Goal: Transaction & Acquisition: Purchase product/service

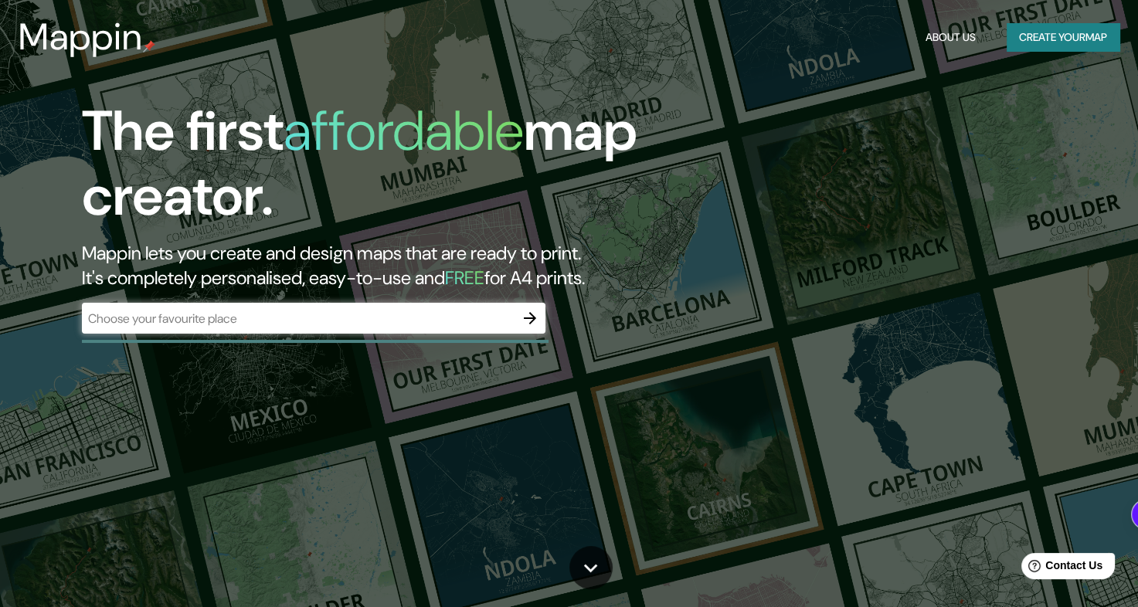
click at [311, 327] on div "​" at bounding box center [314, 318] width 464 height 31
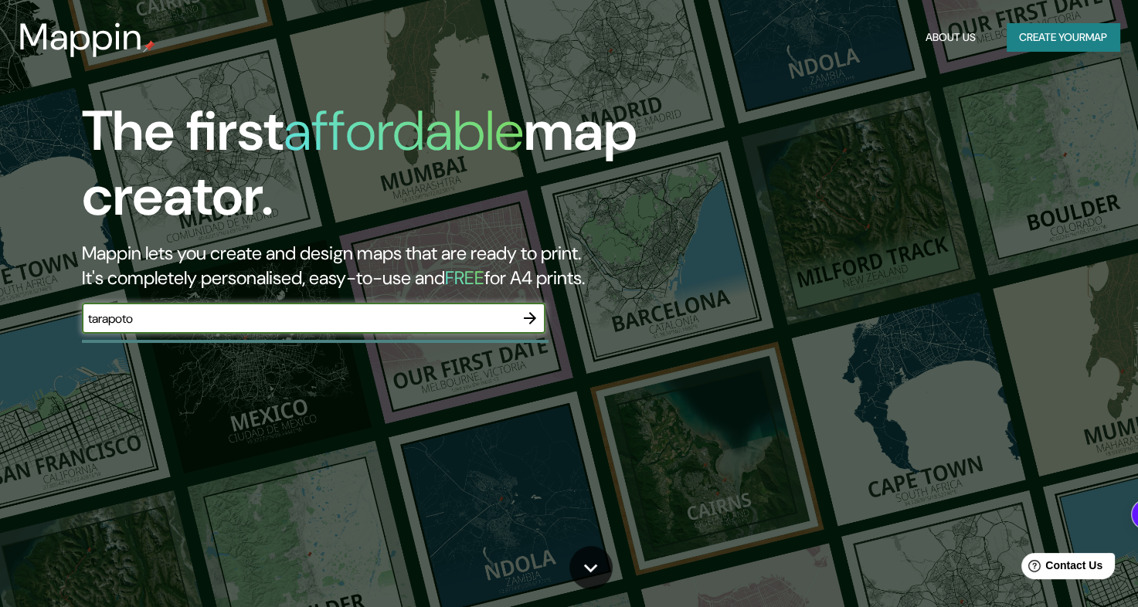
type input "tarapoto"
click at [529, 313] on icon "button" at bounding box center [530, 318] width 19 height 19
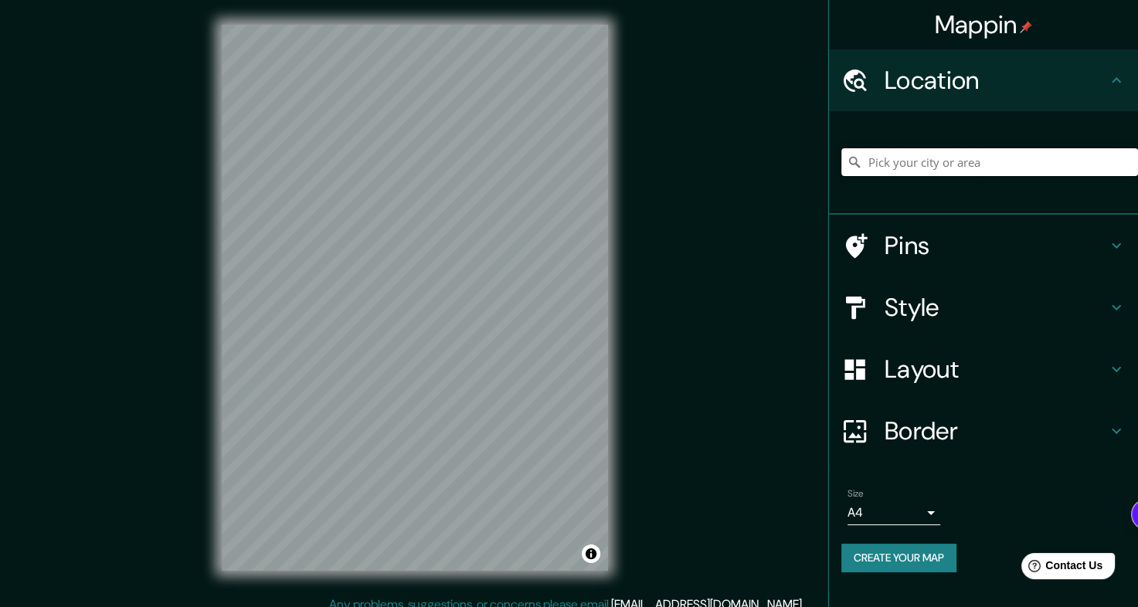
click at [960, 166] on input "Pick your city or area" at bounding box center [989, 162] width 297 height 28
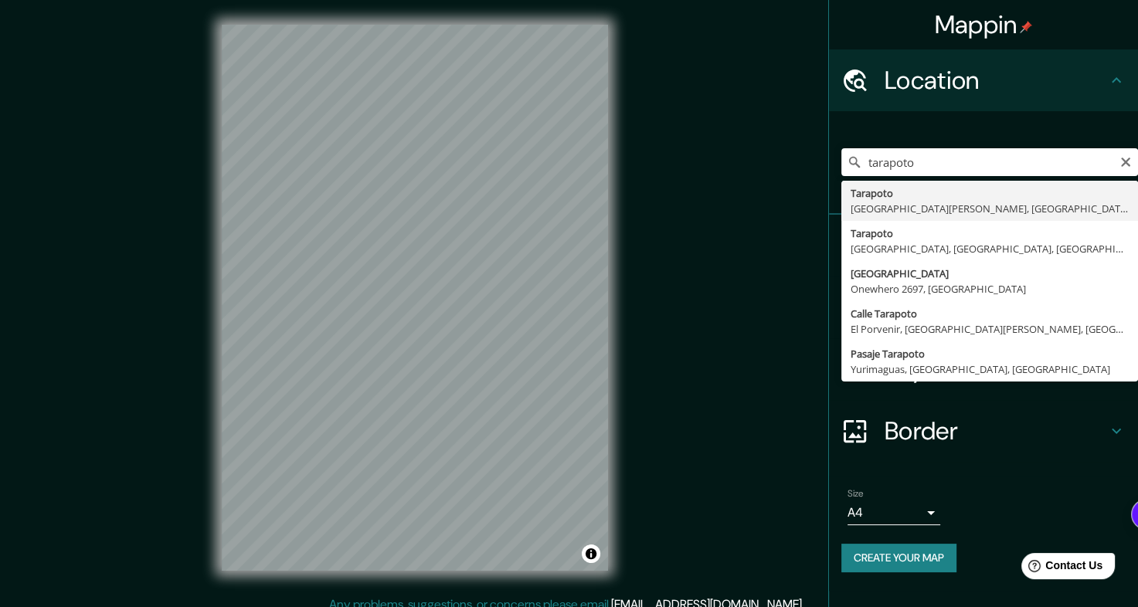
type input "Tarapoto, Departamento de San Martín, Perú"
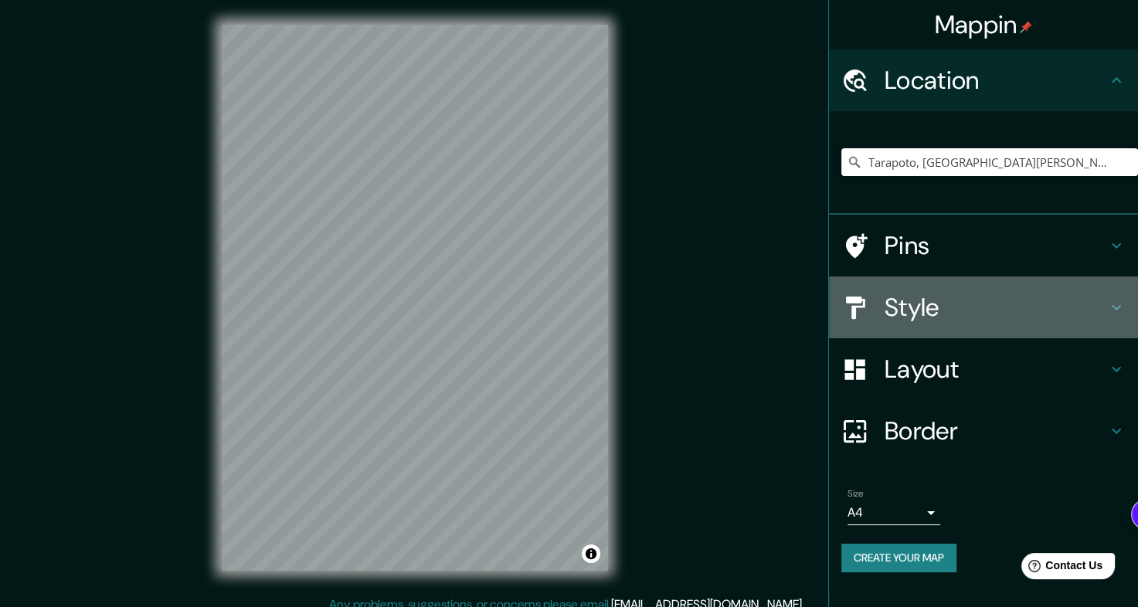
click at [960, 302] on h4 "Style" at bounding box center [996, 307] width 223 height 31
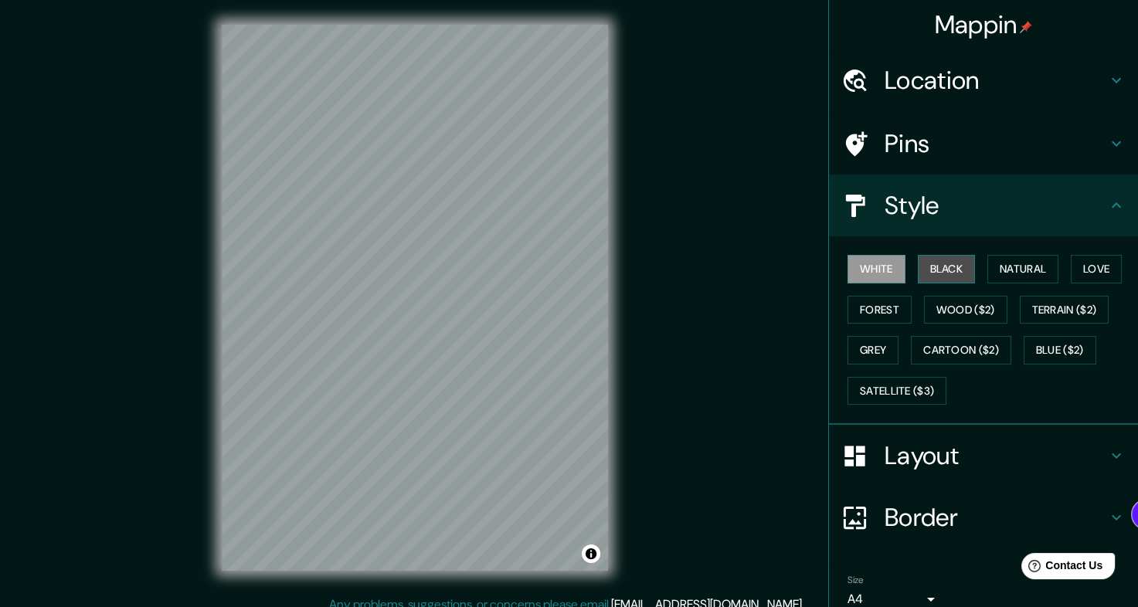
click at [942, 272] on button "Black" at bounding box center [947, 269] width 58 height 29
click at [890, 273] on button "White" at bounding box center [877, 269] width 58 height 29
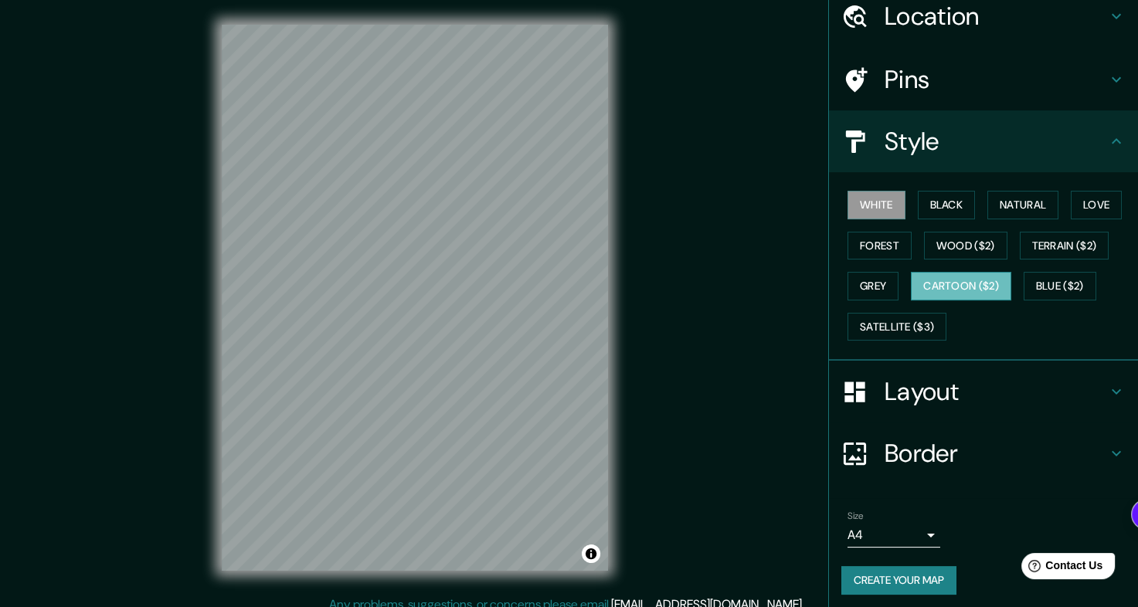
scroll to position [68, 0]
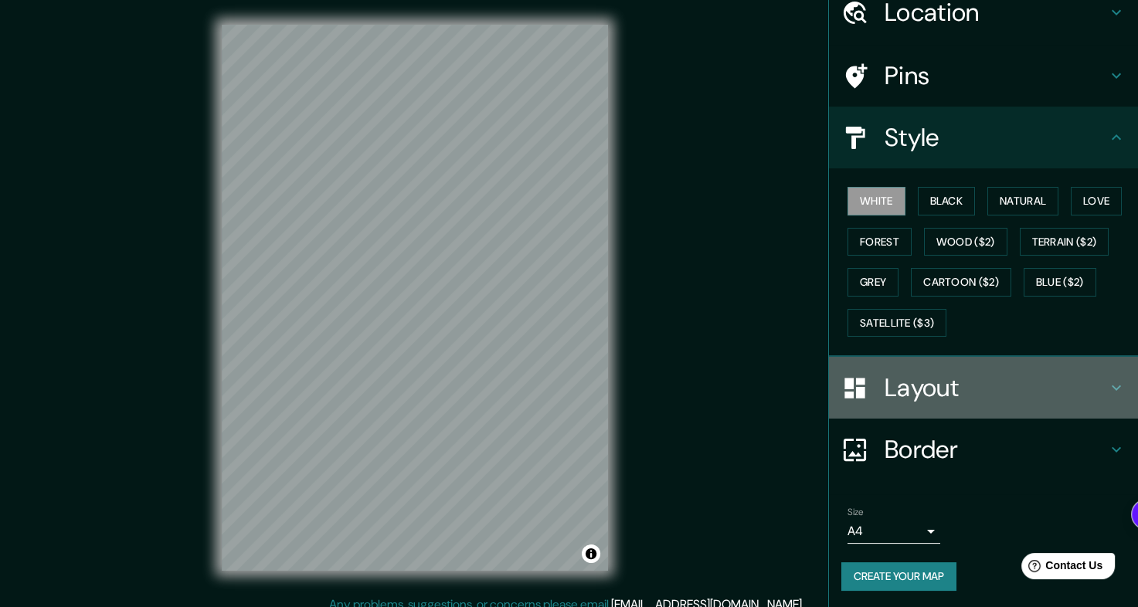
click at [970, 372] on h4 "Layout" at bounding box center [996, 387] width 223 height 31
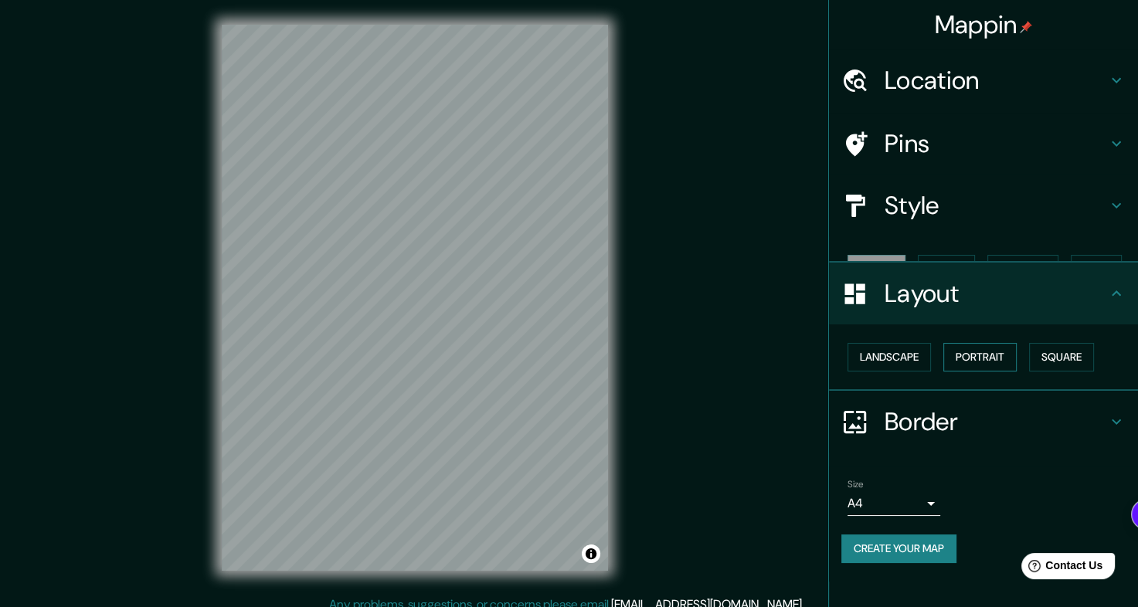
scroll to position [0, 0]
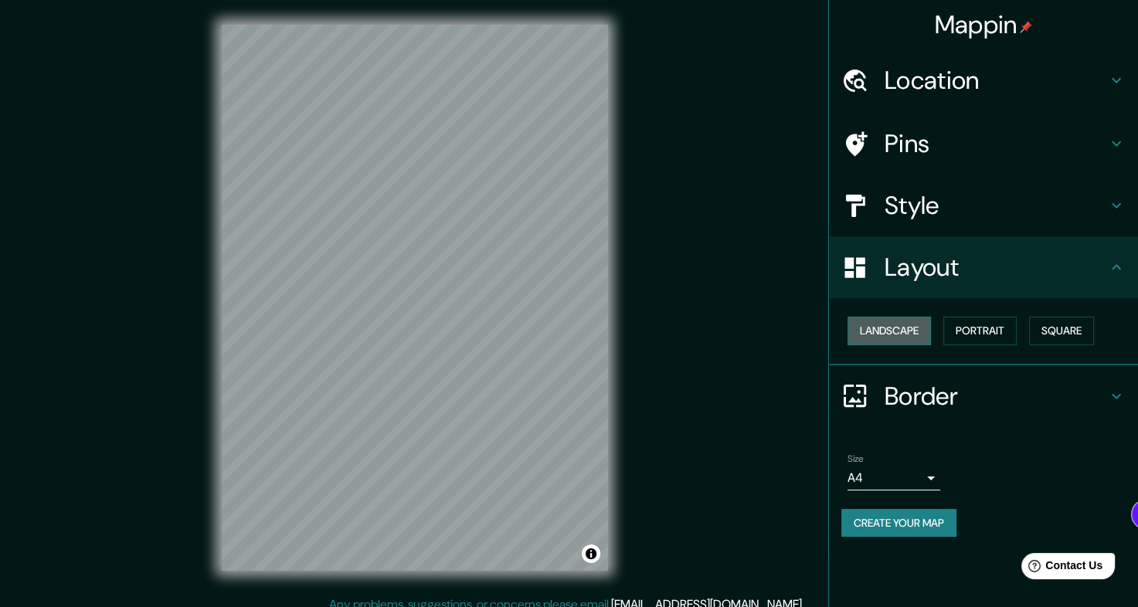
click at [918, 327] on button "Landscape" at bounding box center [889, 331] width 83 height 29
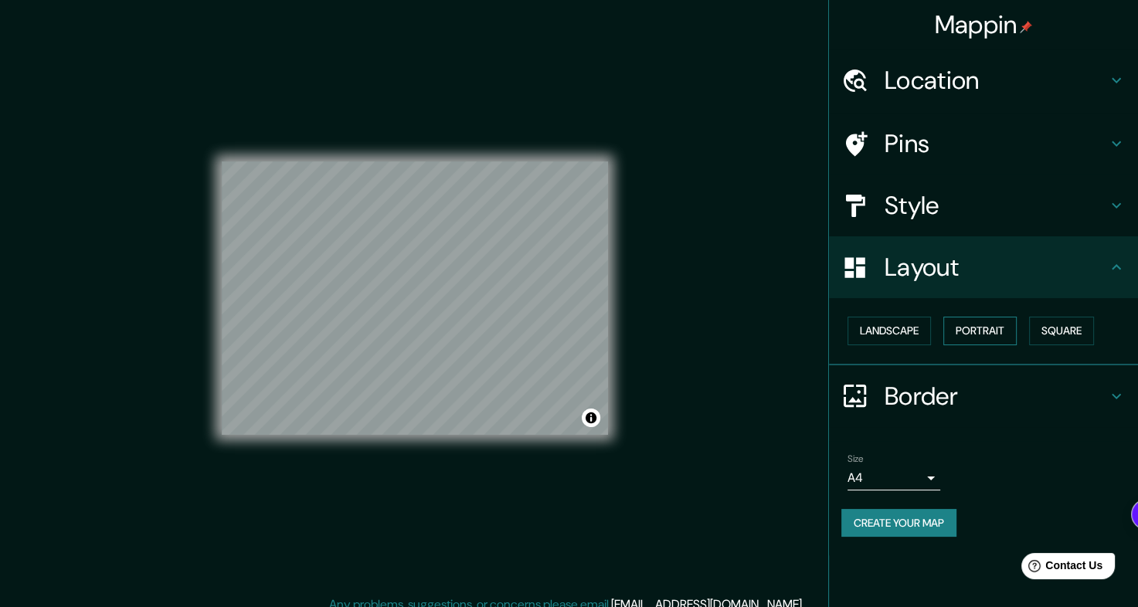
click at [993, 334] on button "Portrait" at bounding box center [979, 331] width 73 height 29
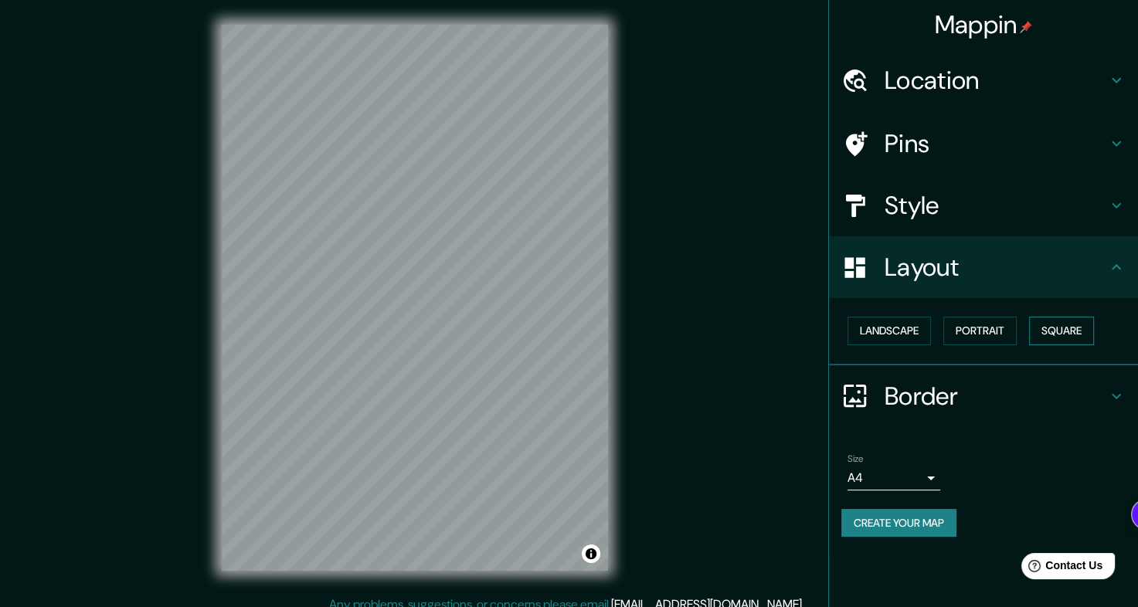
click at [1052, 330] on button "Square" at bounding box center [1061, 331] width 65 height 29
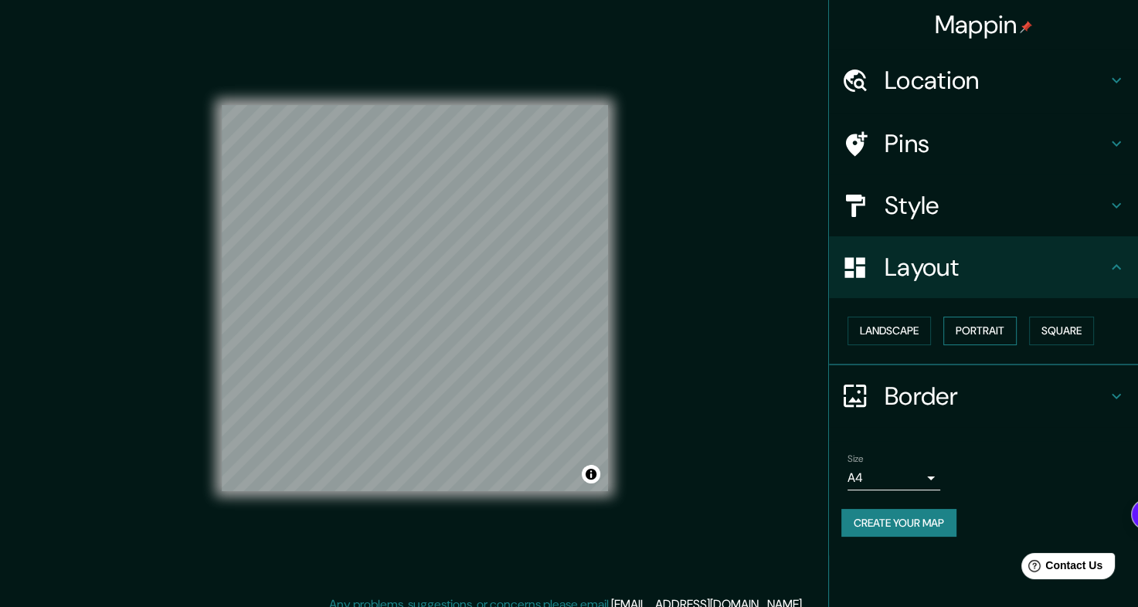
click at [976, 334] on button "Portrait" at bounding box center [979, 331] width 73 height 29
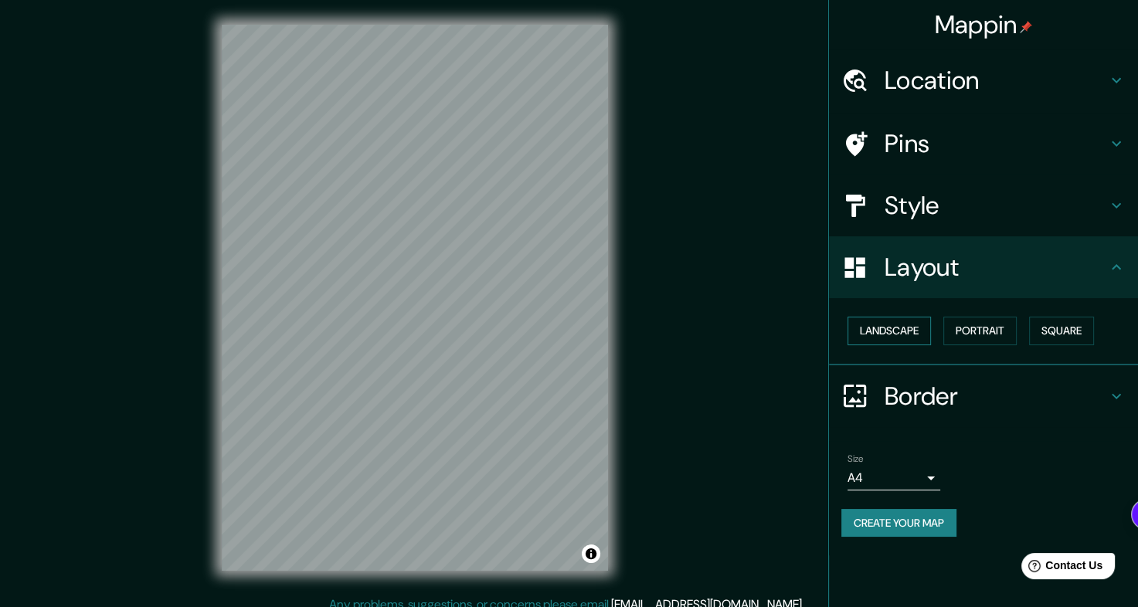
click at [931, 329] on button "Landscape" at bounding box center [889, 331] width 83 height 29
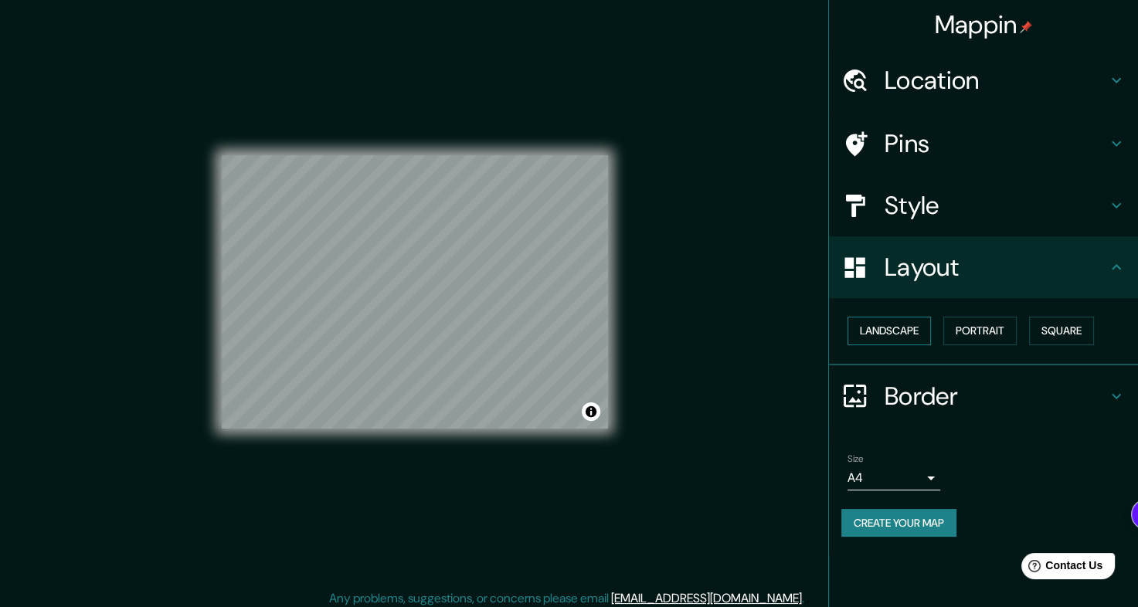
scroll to position [13, 0]
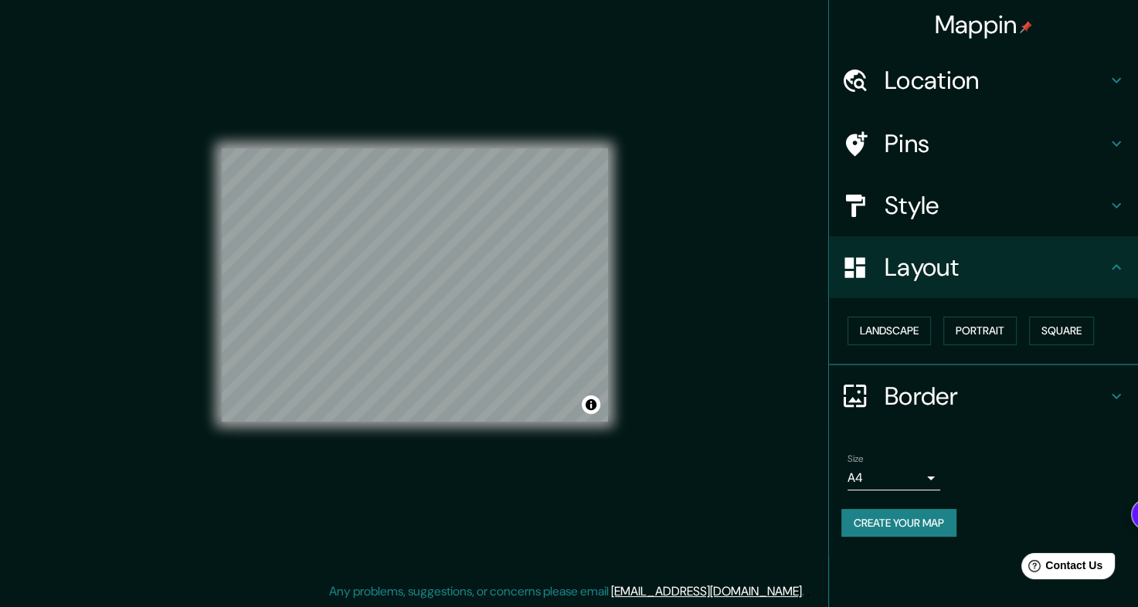
click at [929, 467] on body "Mappin Location Tarapoto, Departamento de San Martín, Perú Pins Style Layout La…" at bounding box center [569, 290] width 1138 height 607
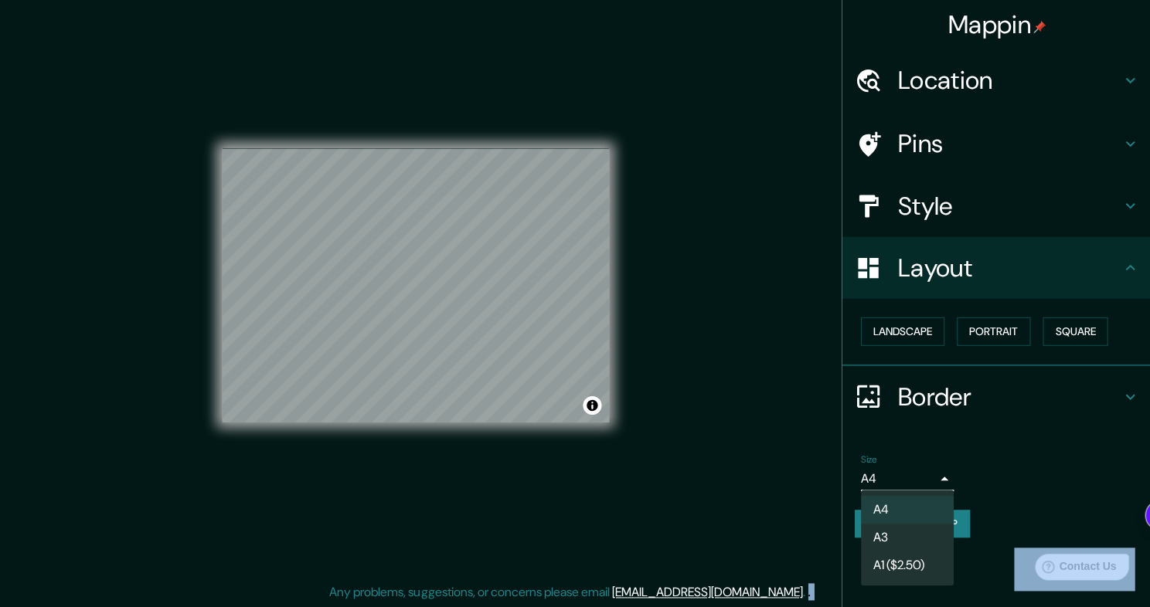
click at [929, 467] on div at bounding box center [575, 303] width 1150 height 607
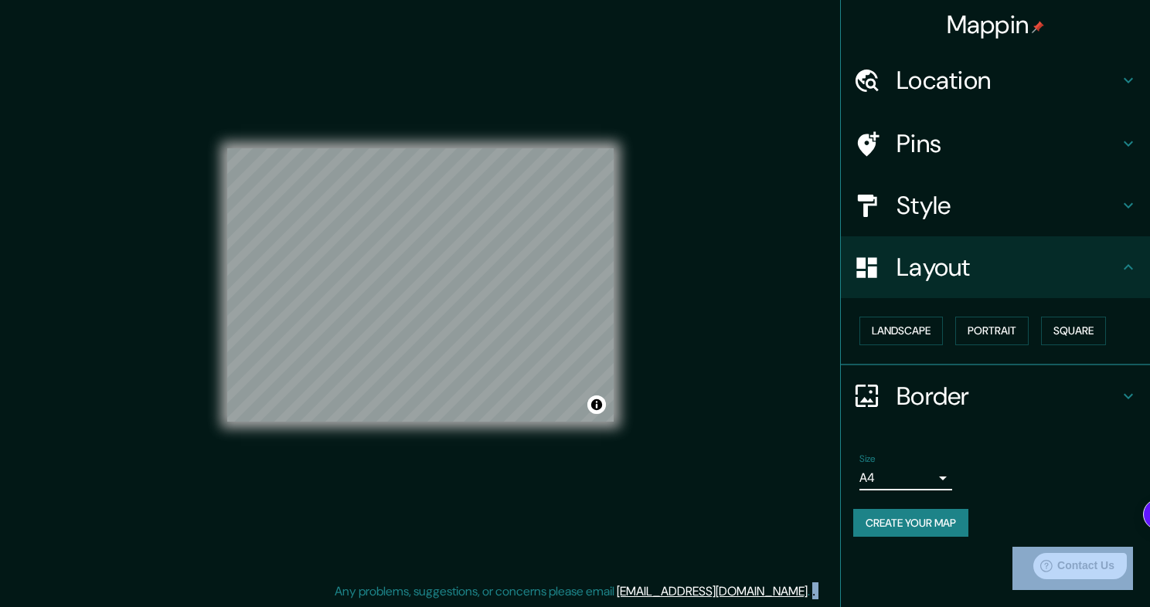
click at [927, 472] on body "Mappin Location Tarapoto, Departamento de San Martín, Perú Pins Style Layout La…" at bounding box center [575, 290] width 1150 height 607
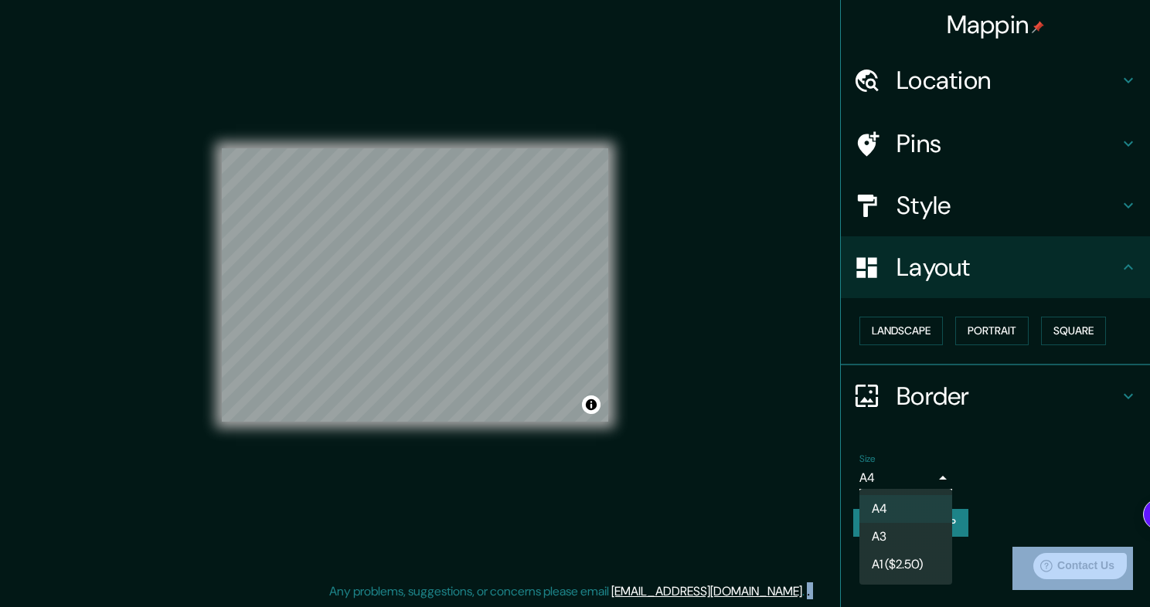
click at [915, 537] on li "A3" at bounding box center [905, 537] width 93 height 28
type input "a4"
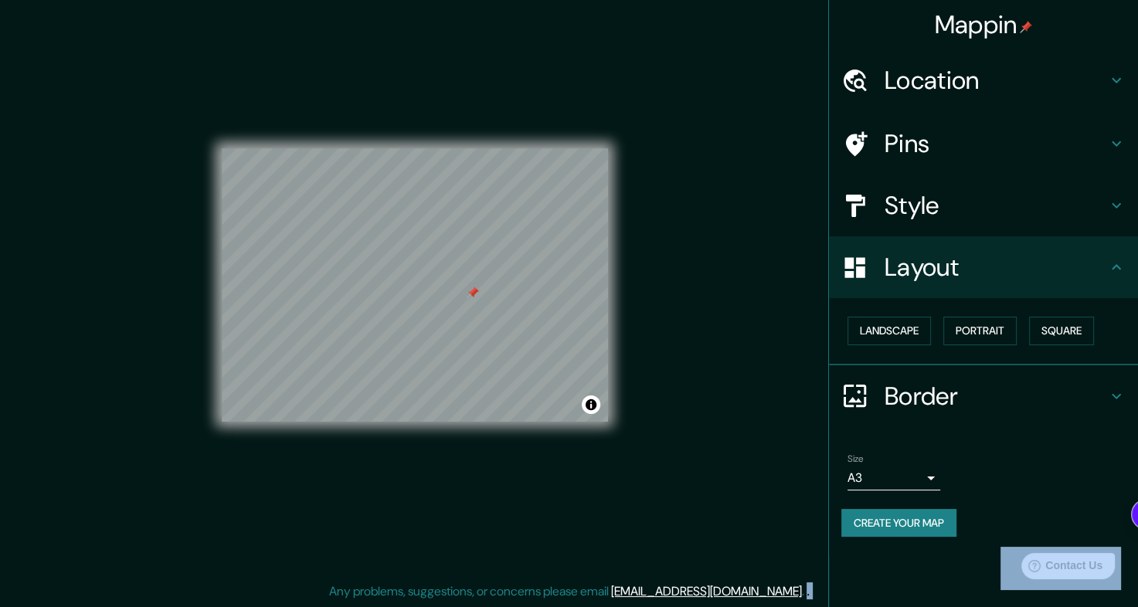
click at [466, 148] on div at bounding box center [415, 148] width 386 height 0
click at [1010, 86] on h4 "Location" at bounding box center [996, 80] width 223 height 31
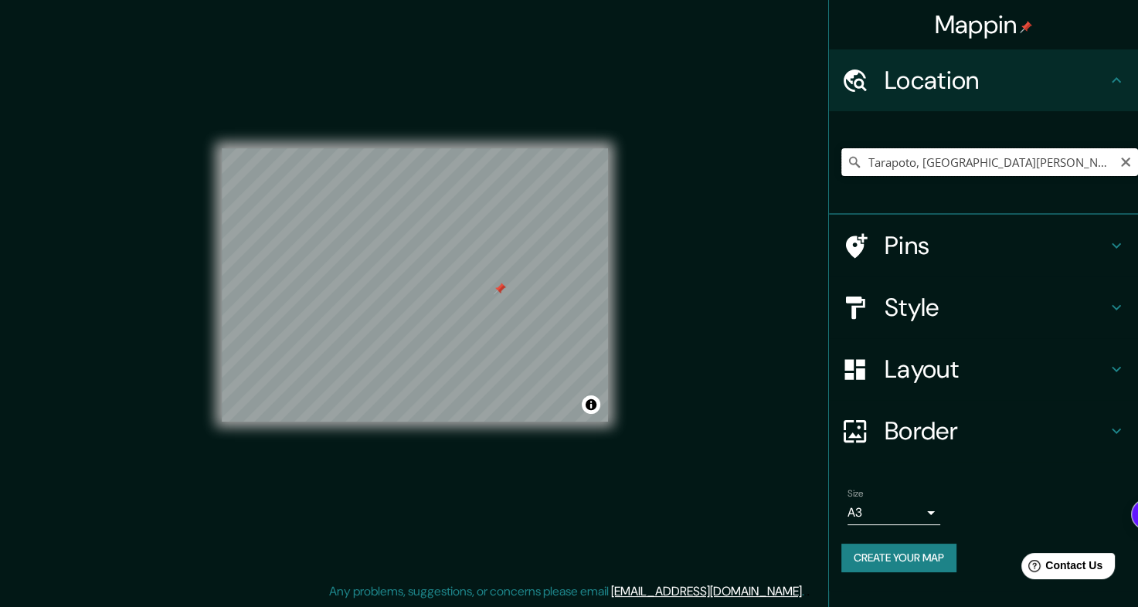
click at [1084, 159] on input "Tarapoto, Departamento de San Martín, Perú" at bounding box center [989, 162] width 297 height 28
click at [1126, 162] on icon "Clear" at bounding box center [1125, 162] width 9 height 9
click at [1017, 162] on input "Pick your city or area" at bounding box center [989, 162] width 297 height 28
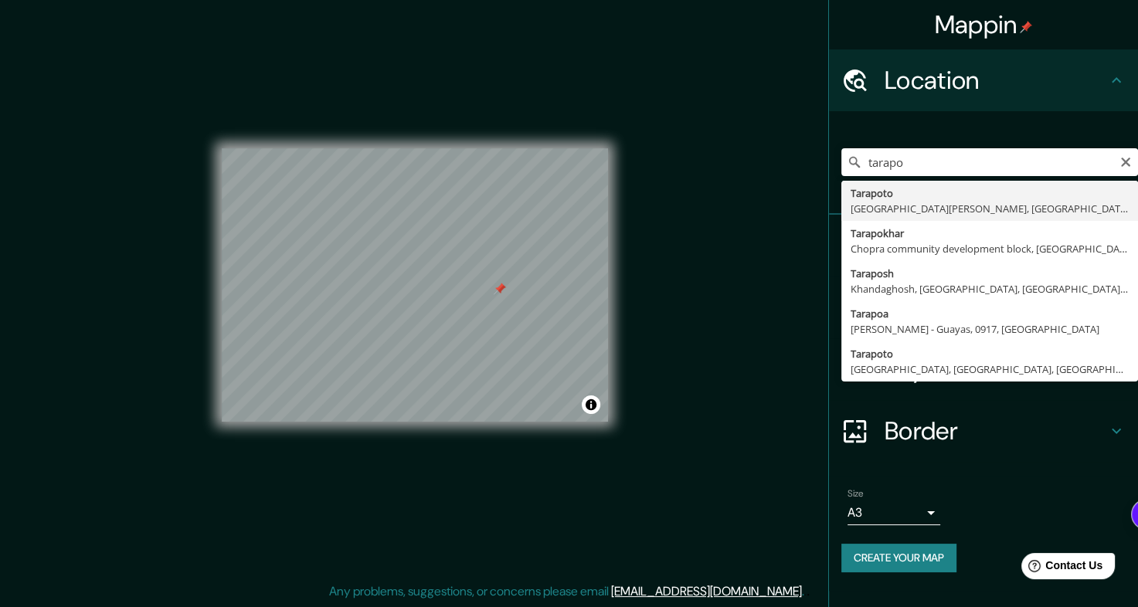
type input "Tarapoto, Departamento de San Martín, Perú"
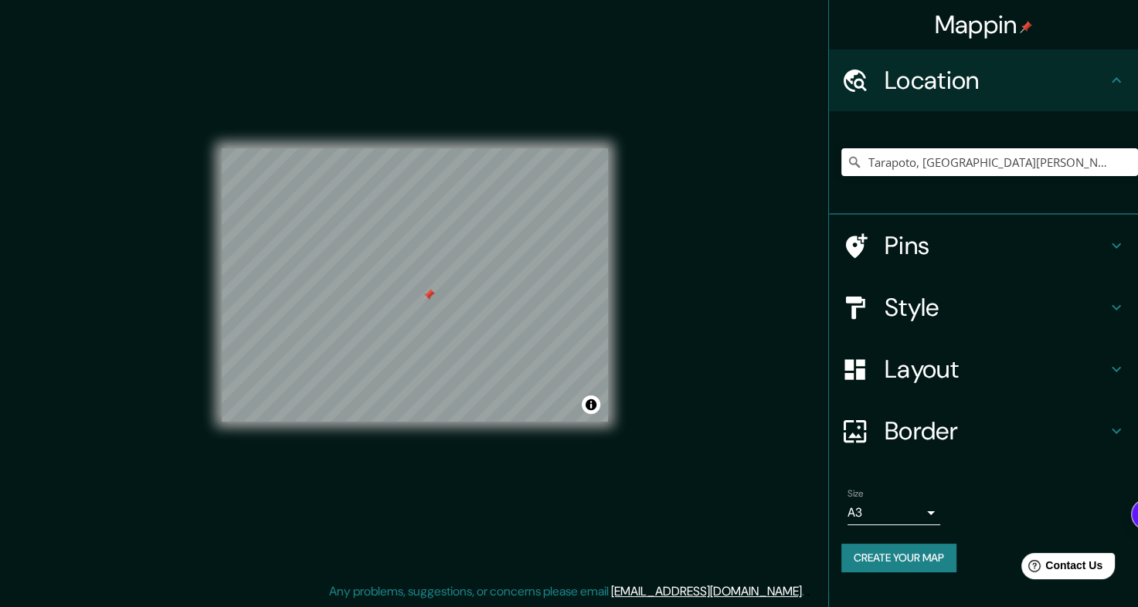
click at [954, 240] on h4 "Pins" at bounding box center [996, 245] width 223 height 31
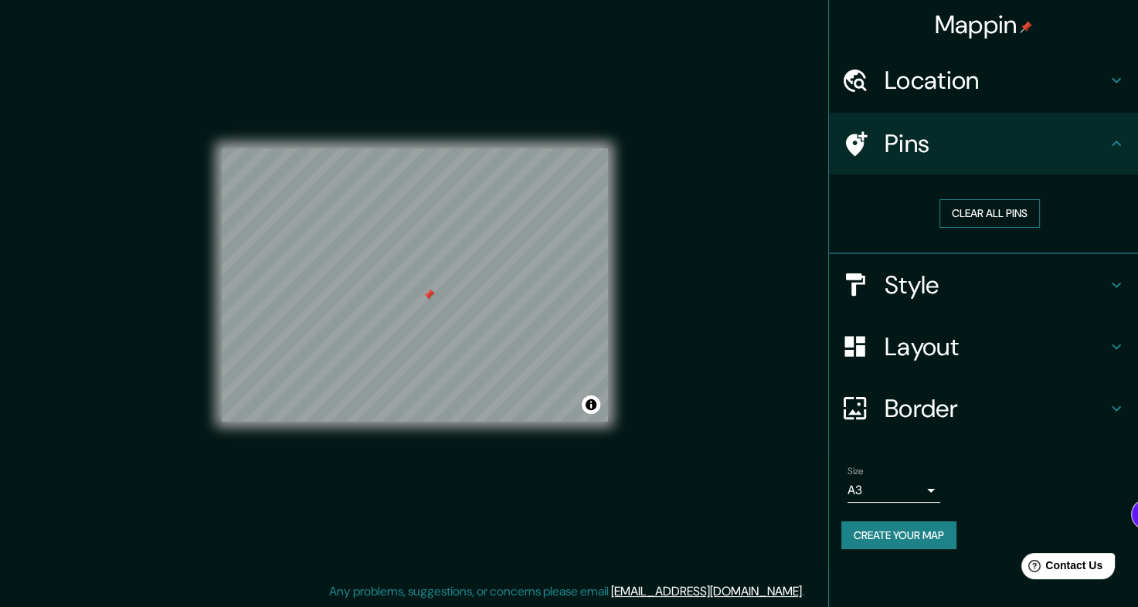
click at [990, 215] on button "Clear all pins" at bounding box center [990, 213] width 100 height 29
click at [915, 535] on button "Create your map" at bounding box center [898, 536] width 115 height 29
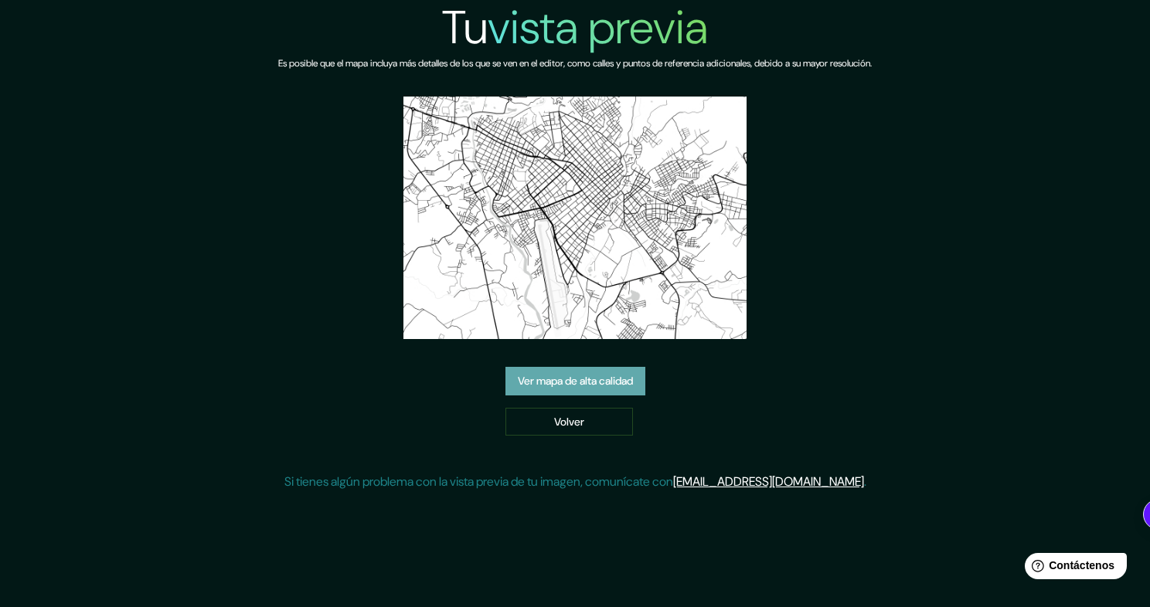
click at [610, 378] on font "Ver mapa de alta calidad" at bounding box center [575, 381] width 115 height 19
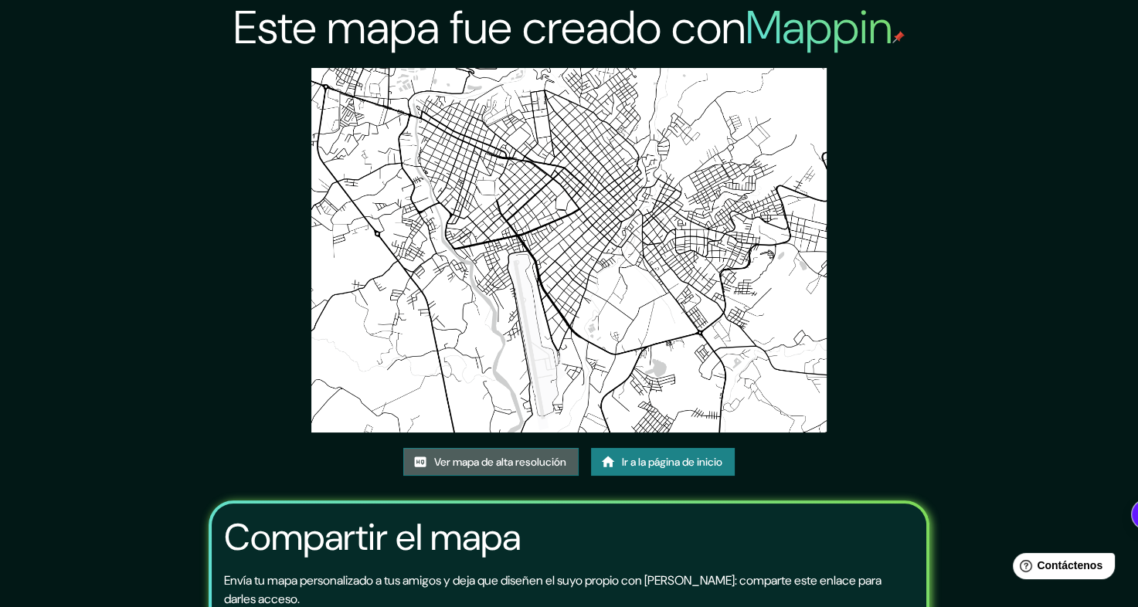
click at [454, 464] on font "Ver mapa de alta resolución" at bounding box center [500, 462] width 132 height 19
